Goal: Task Accomplishment & Management: Use online tool/utility

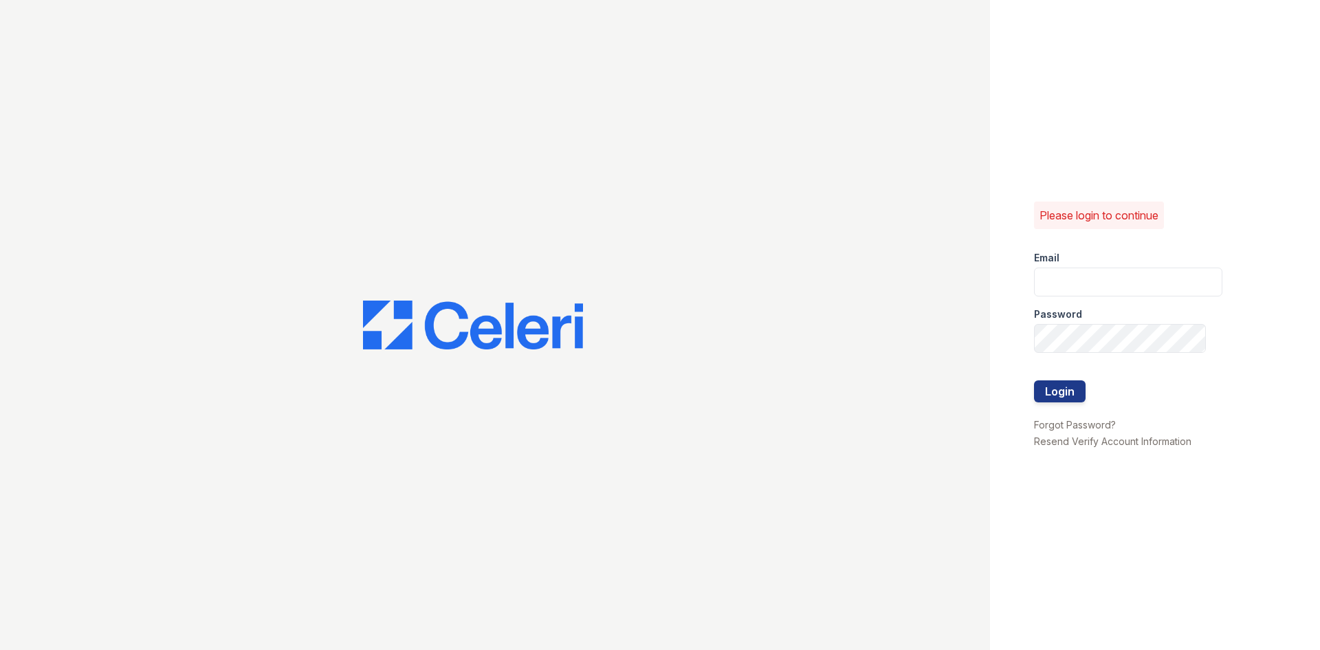
click at [1192, 283] on keeper-lock "Open Keeper Popup" at bounding box center [1189, 282] width 17 height 17
type input "[EMAIL_ADDRESS][DOMAIN_NAME]"
click at [1059, 393] on button "Login" at bounding box center [1060, 391] width 52 height 22
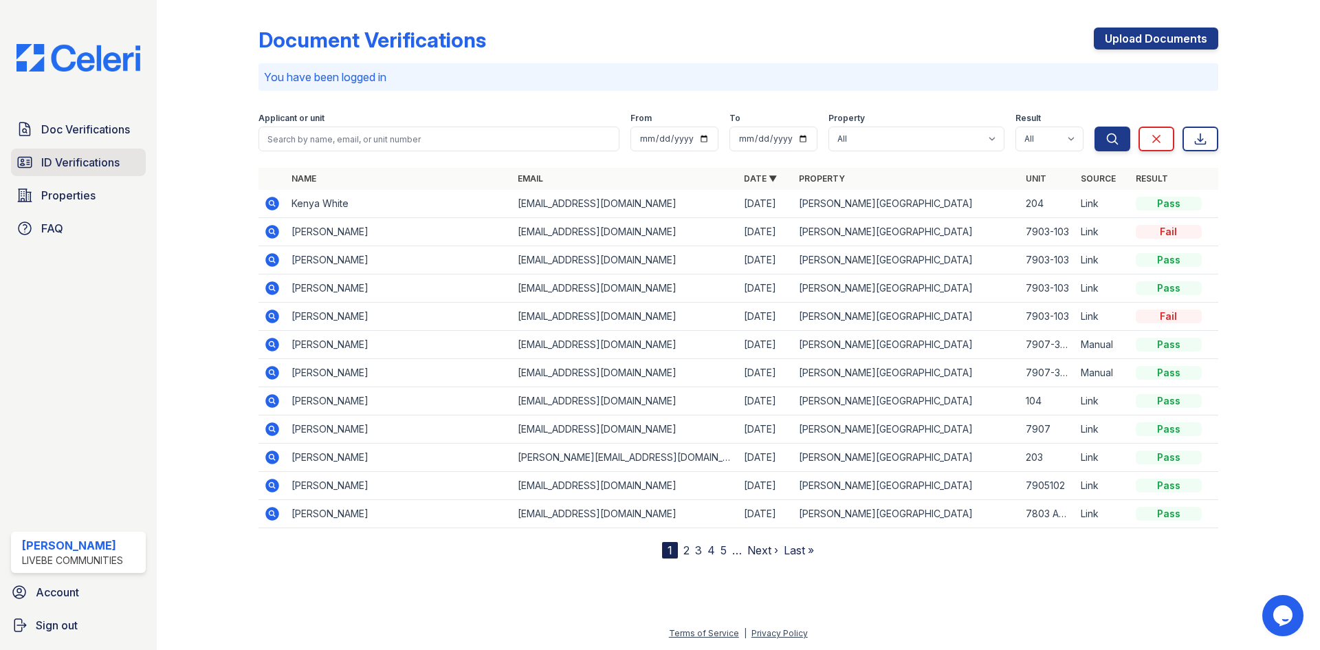
click at [69, 157] on span "ID Verifications" at bounding box center [80, 162] width 78 height 17
